Goal: Transaction & Acquisition: Purchase product/service

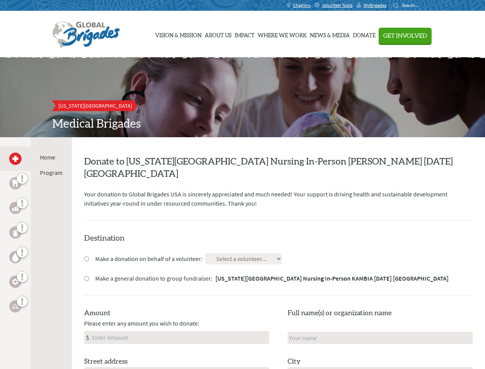
click at [424, 5] on div "Search for:" at bounding box center [409, 5] width 31 height 6
click at [427, 35] on span "Get Involved" at bounding box center [406, 36] width 44 height 6
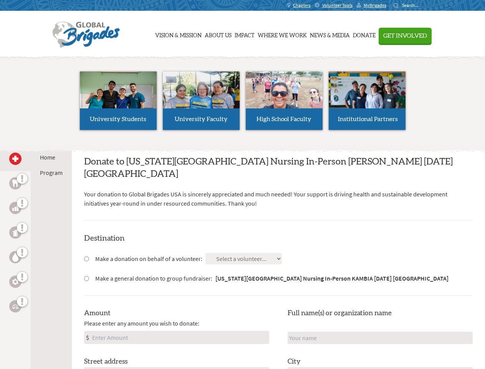
click at [36, 253] on div "Home Program" at bounding box center [51, 321] width 41 height 369
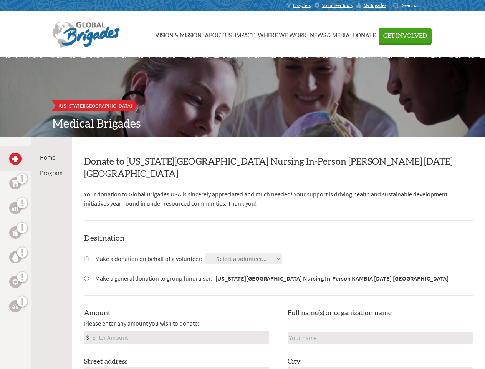
click at [86, 256] on input "Make a donation on behalf of a volunteer:" at bounding box center [86, 258] width 5 height 5
radio input "true"
click at [86, 276] on input "Make a general donation to group fundraiser: [US_STATE] Mesa University Nursing…" at bounding box center [86, 278] width 5 height 5
radio input "true"
